Goal: Check status: Check status

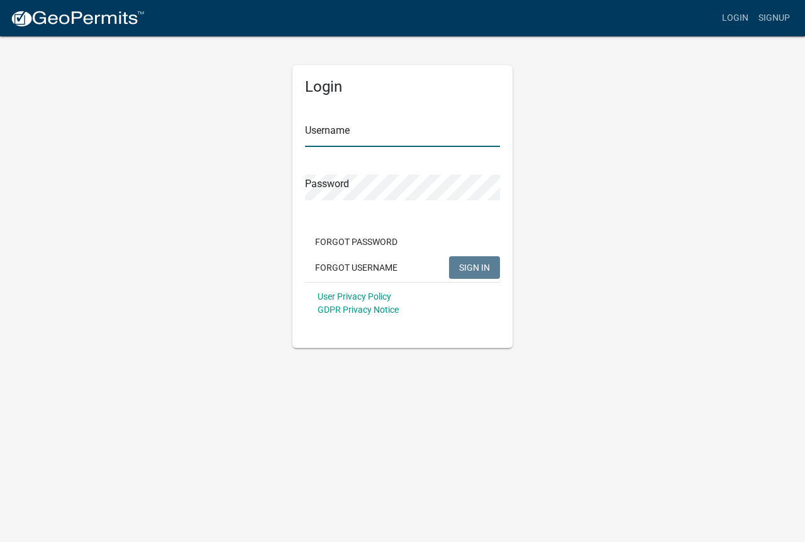
type input "brownconstructionplumbingelectric"
click at [466, 268] on span "SIGN IN" at bounding box center [474, 267] width 31 height 10
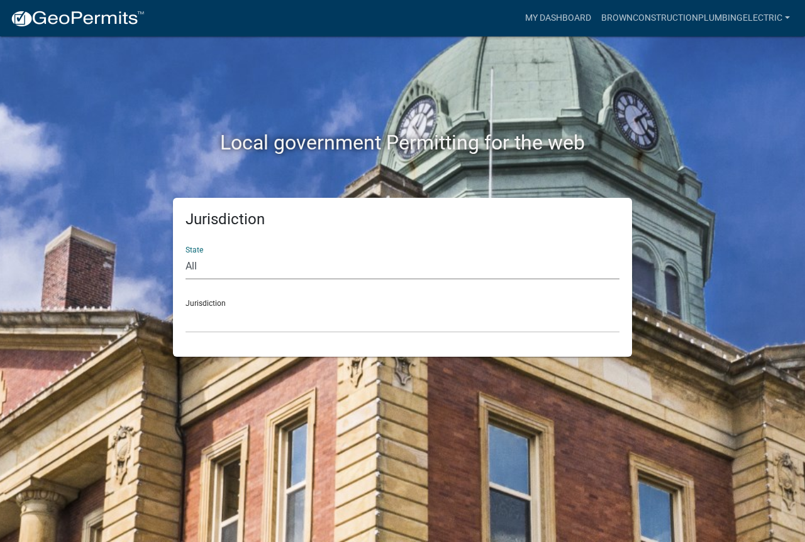
click at [194, 264] on select "All [US_STATE] [US_STATE] [US_STATE] [US_STATE] [US_STATE] [US_STATE] [US_STATE…" at bounding box center [402, 267] width 434 height 26
select select "[US_STATE]"
click at [185, 254] on select "All [US_STATE] [US_STATE] [US_STATE] [US_STATE] [US_STATE] [US_STATE] [US_STATE…" at bounding box center [402, 267] width 434 height 26
click at [204, 315] on select "[GEOGRAPHIC_DATA], [US_STATE][PERSON_NAME][GEOGRAPHIC_DATA], [US_STATE][PERSON_…" at bounding box center [402, 320] width 434 height 26
click at [202, 304] on div "Jurisdiction [GEOGRAPHIC_DATA], [US_STATE][PERSON_NAME][GEOGRAPHIC_DATA], [US_S…" at bounding box center [402, 311] width 434 height 43
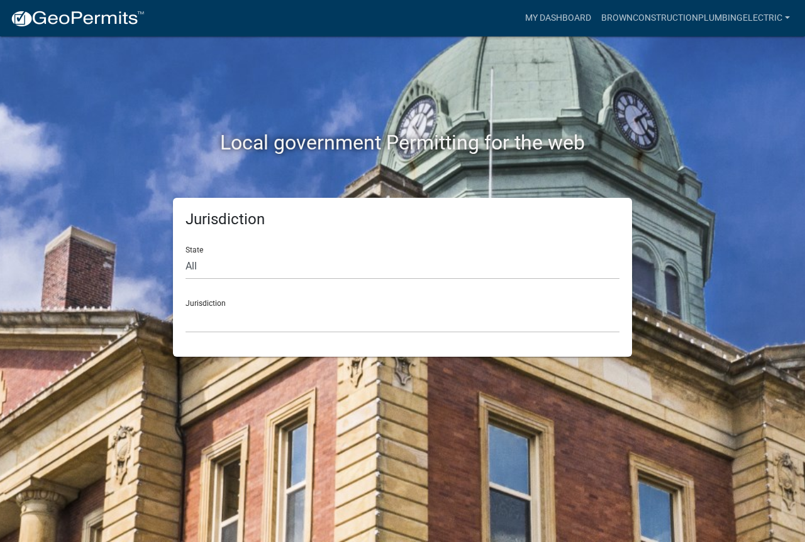
click at [207, 304] on div "Jurisdiction [GEOGRAPHIC_DATA], [US_STATE][PERSON_NAME][GEOGRAPHIC_DATA], [US_S…" at bounding box center [402, 311] width 434 height 43
click at [229, 324] on select "[GEOGRAPHIC_DATA], [US_STATE][PERSON_NAME][GEOGRAPHIC_DATA], [US_STATE][PERSON_…" at bounding box center [402, 320] width 434 height 26
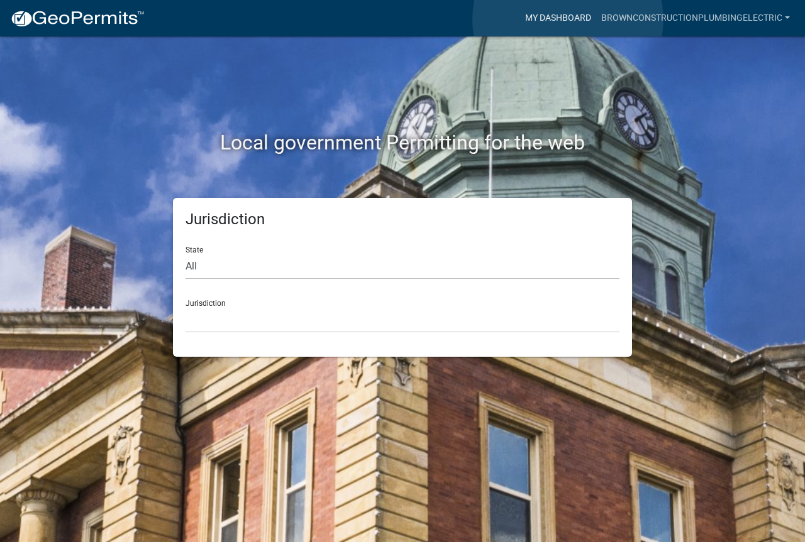
click at [568, 19] on link "My Dashboard" at bounding box center [558, 18] width 76 height 24
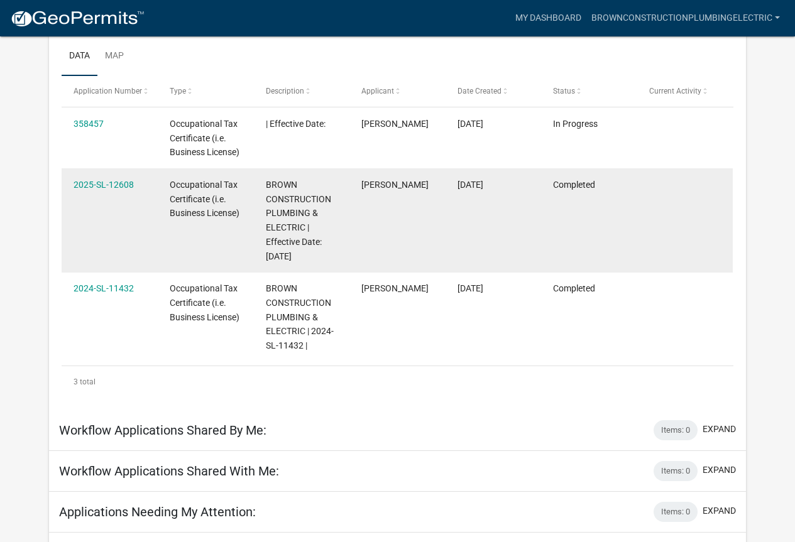
scroll to position [173, 0]
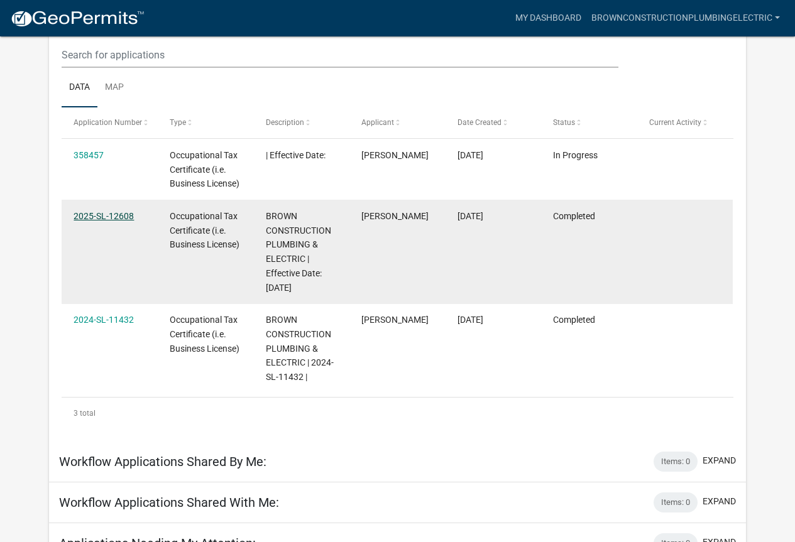
click at [94, 217] on link "2025-SL-12608" at bounding box center [104, 216] width 60 height 10
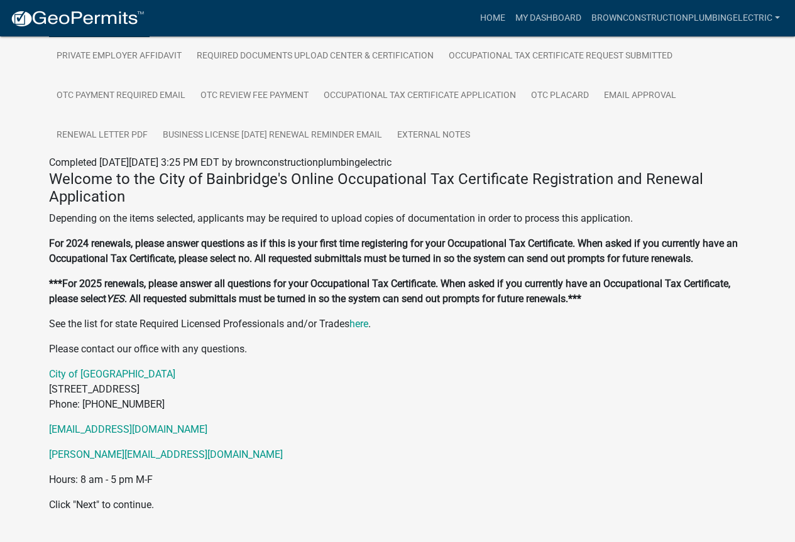
scroll to position [327, 0]
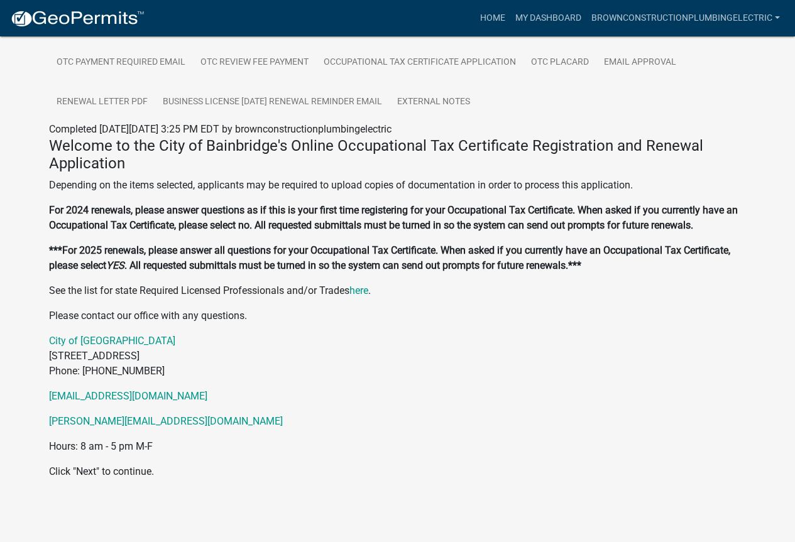
click at [83, 471] on p "Click "Next" to continue." at bounding box center [398, 471] width 698 height 15
click at [363, 292] on link "here" at bounding box center [358, 291] width 19 height 12
